Goal: Task Accomplishment & Management: Use online tool/utility

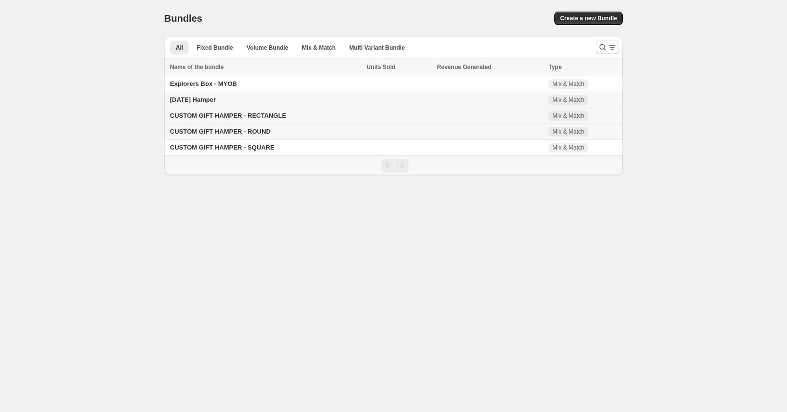
click at [248, 115] on span "CUSTOM GIFT HAMPER - RECTANGLE" at bounding box center [228, 115] width 116 height 7
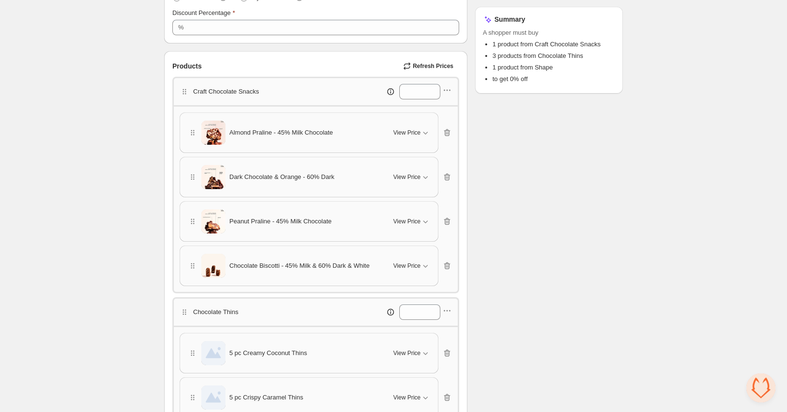
scroll to position [199, 0]
click at [413, 66] on span "Refresh Prices" at bounding box center [433, 65] width 41 height 8
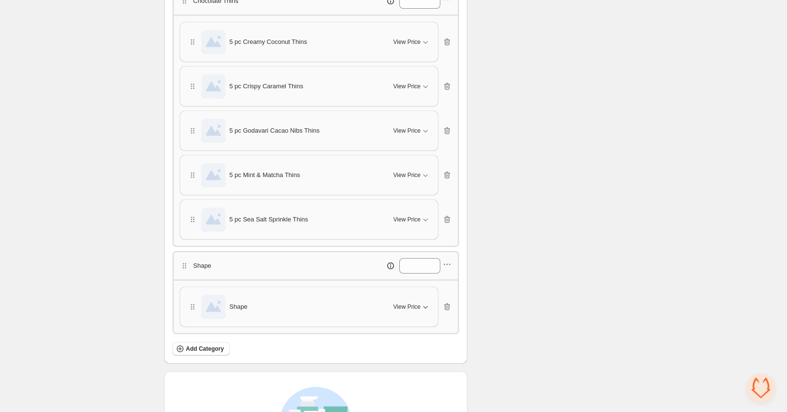
scroll to position [510, 0]
click at [425, 309] on icon "button" at bounding box center [426, 306] width 10 height 10
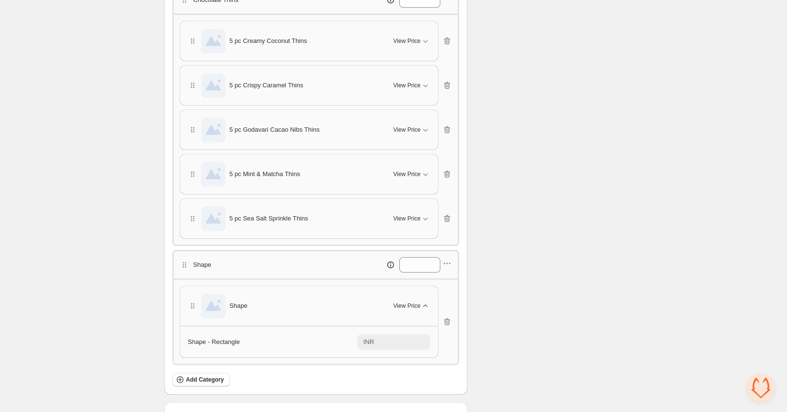
scroll to position [0, 0]
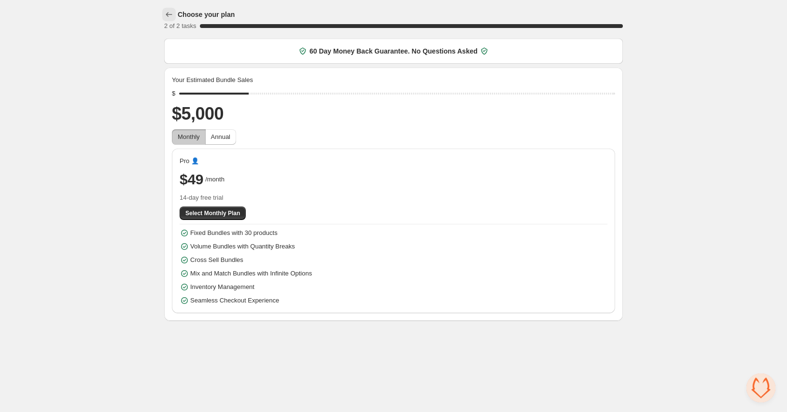
click at [169, 19] on icon "button" at bounding box center [169, 15] width 10 height 10
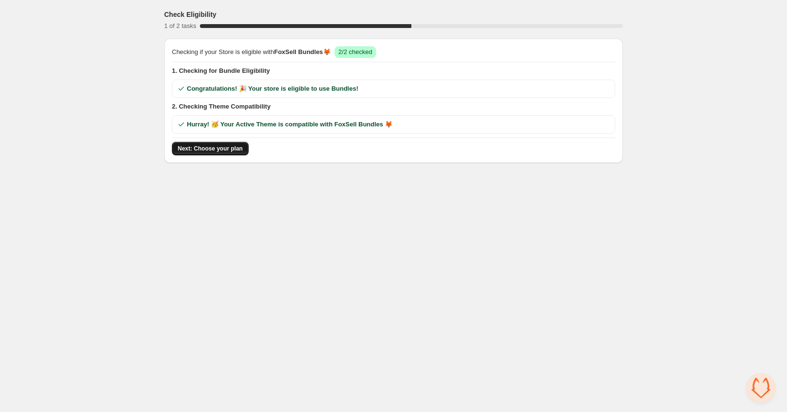
click at [208, 149] on span "Next: Choose your plan" at bounding box center [210, 149] width 65 height 8
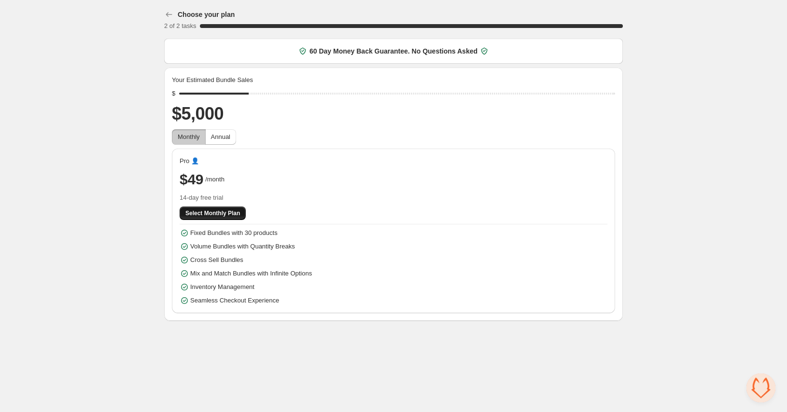
click at [199, 212] on span "Select Monthly Plan" at bounding box center [212, 214] width 55 height 8
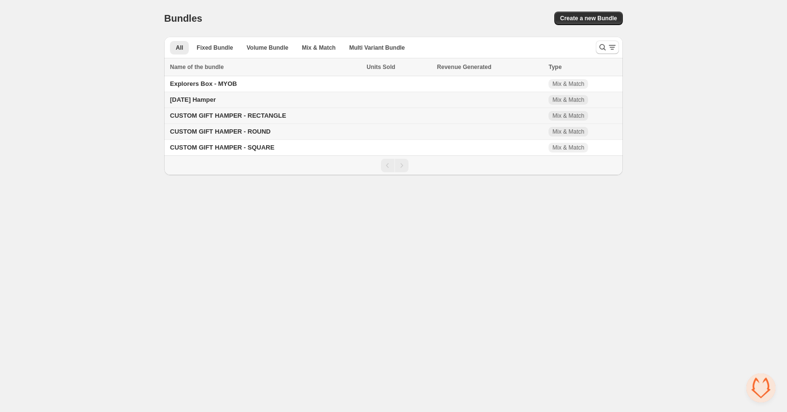
click at [246, 116] on span "CUSTOM GIFT HAMPER - RECTANGLE" at bounding box center [228, 115] width 116 height 7
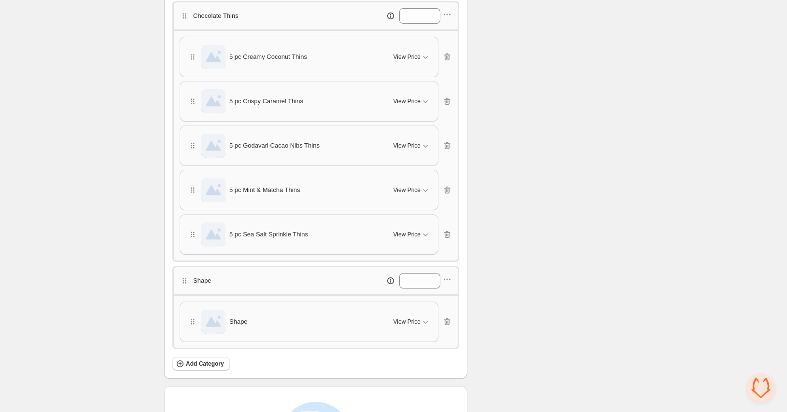
scroll to position [495, 0]
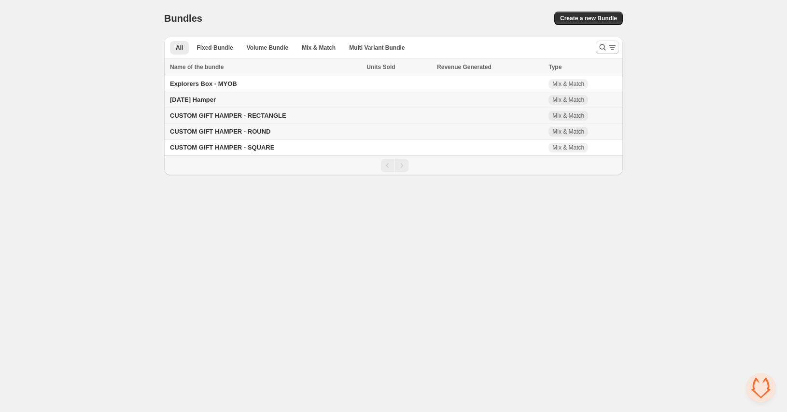
click at [270, 119] on span "CUSTOM GIFT HAMPER - RECTANGLE" at bounding box center [228, 115] width 116 height 7
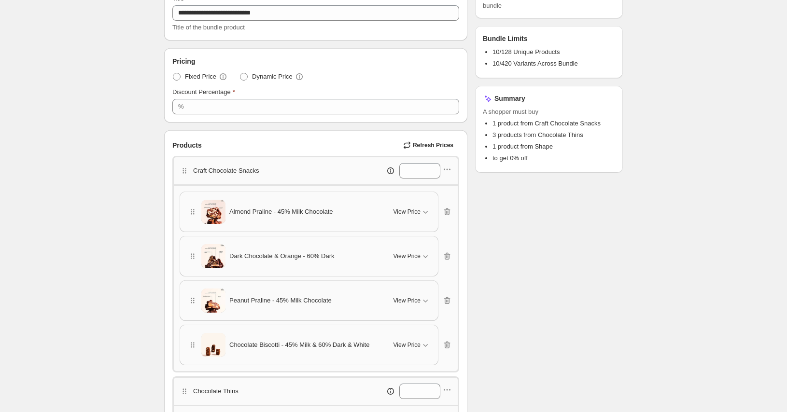
scroll to position [149, 0]
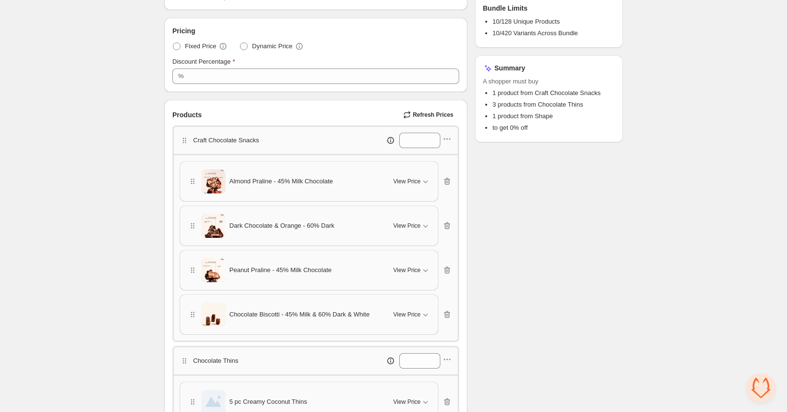
click at [223, 140] on p "Craft Chocolate Snacks" at bounding box center [226, 141] width 66 height 10
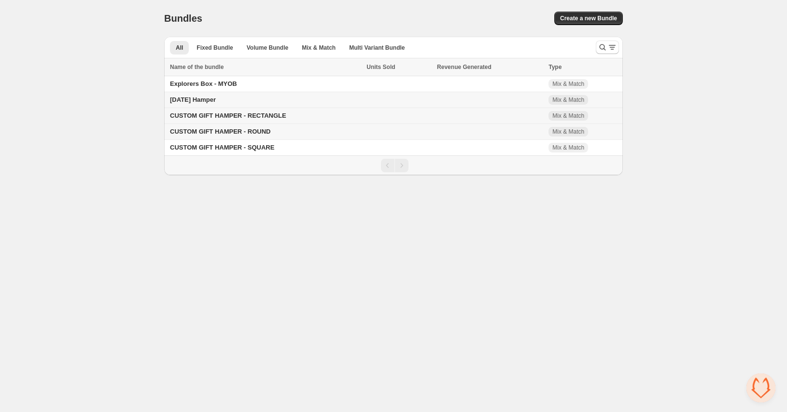
click at [260, 117] on span "CUSTOM GIFT HAMPER - RECTANGLE" at bounding box center [228, 115] width 116 height 7
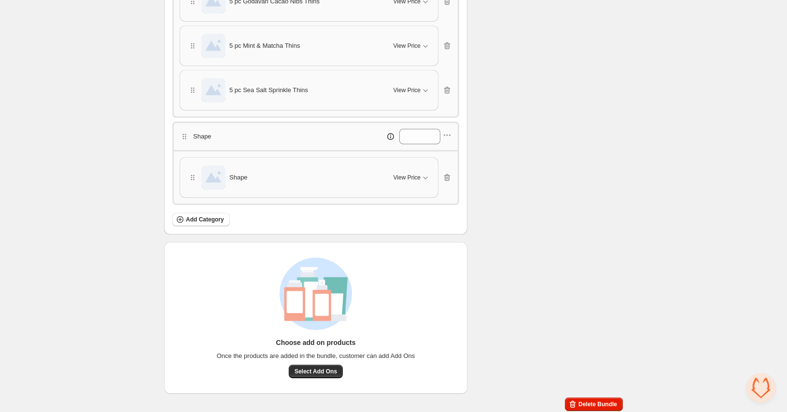
scroll to position [640, 0]
click at [404, 176] on span "View Price" at bounding box center [407, 176] width 27 height 8
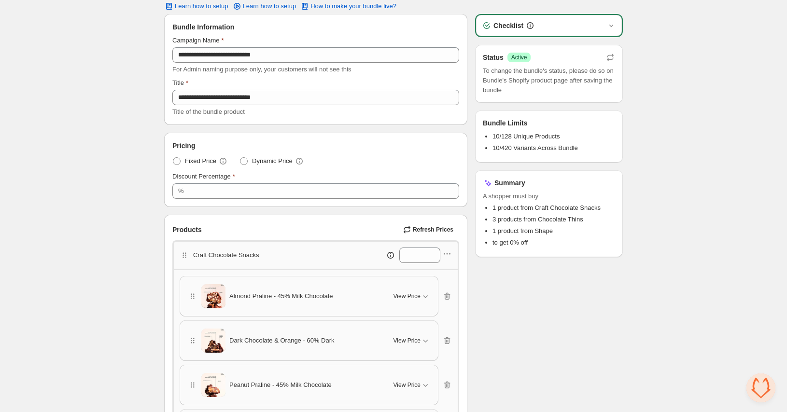
scroll to position [0, 0]
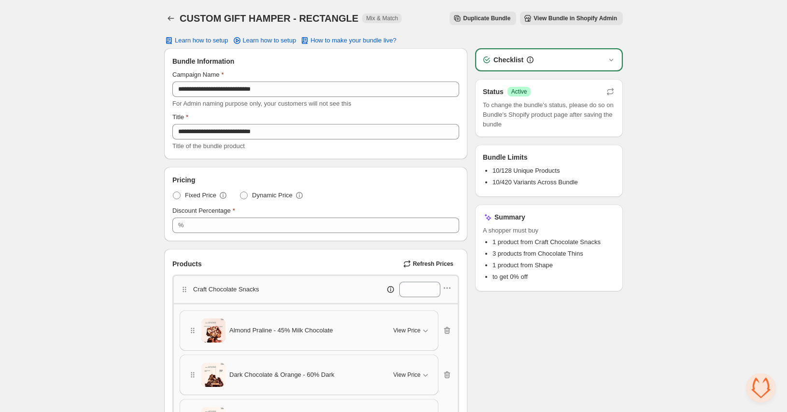
click at [433, 260] on button "Refresh Prices" at bounding box center [429, 264] width 60 height 14
type input "***"
